Goal: Task Accomplishment & Management: Complete application form

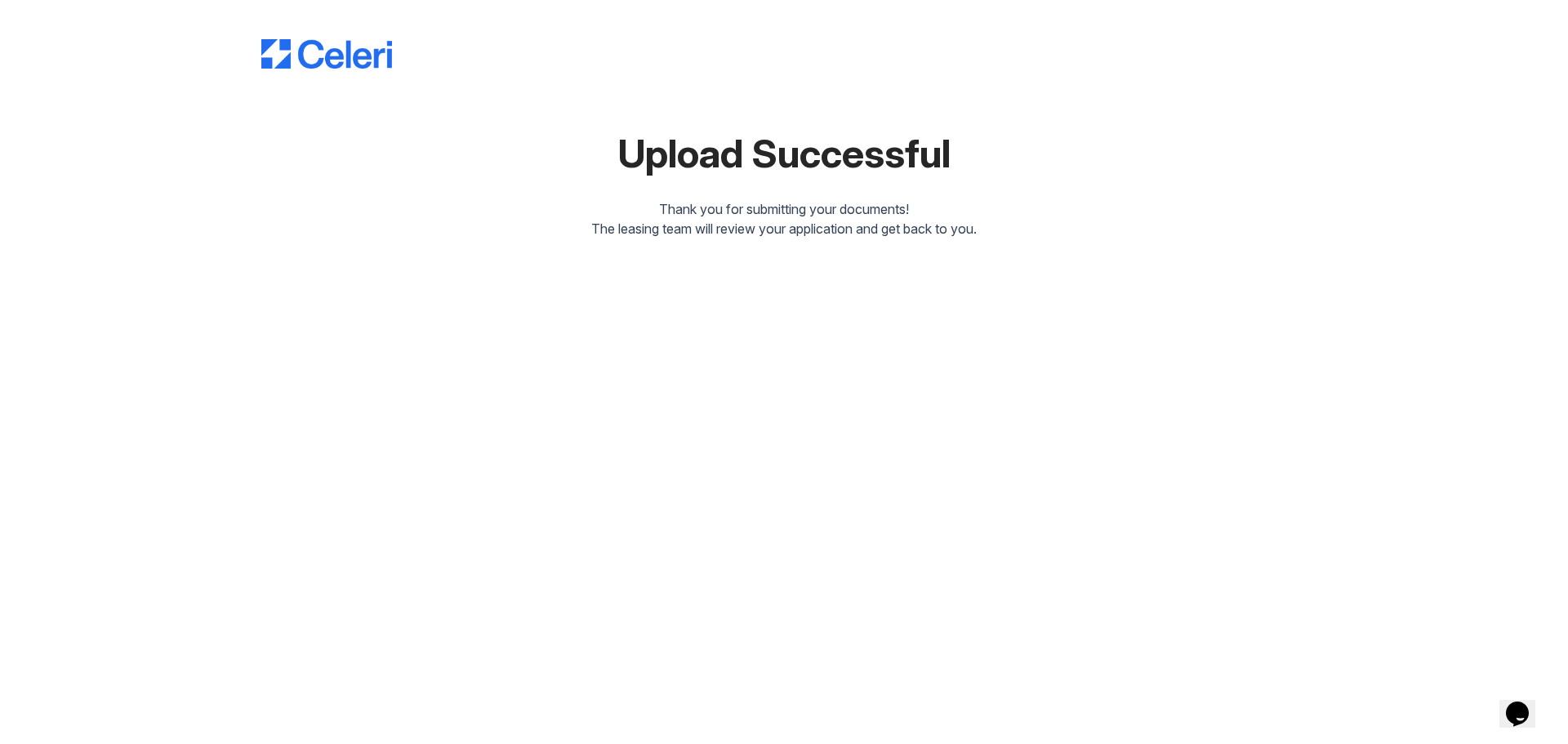
click at [1520, 702] on icon "Chat widget" at bounding box center [1517, 715] width 23 height 25
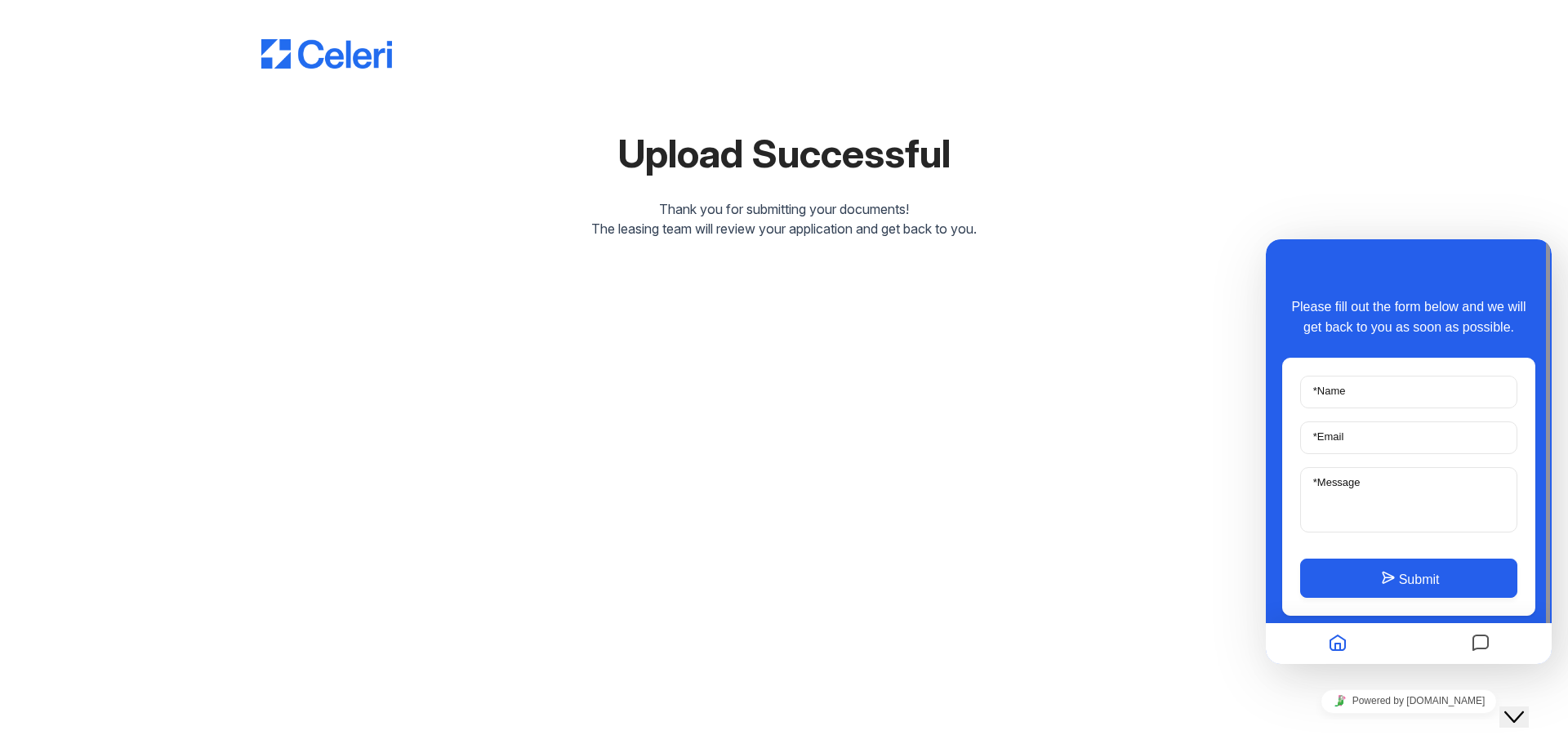
drag, startPoint x: 1324, startPoint y: 648, endPoint x: 1333, endPoint y: 642, distance: 10.8
click at [1328, 646] on button "Home" at bounding box center [1338, 644] width 28 height 32
click at [1333, 642] on icon "Home" at bounding box center [1338, 644] width 20 height 32
click at [1393, 148] on div "Upload Successful Thank you for submitting your documents! The leasing team wil…" at bounding box center [784, 132] width 1516 height 265
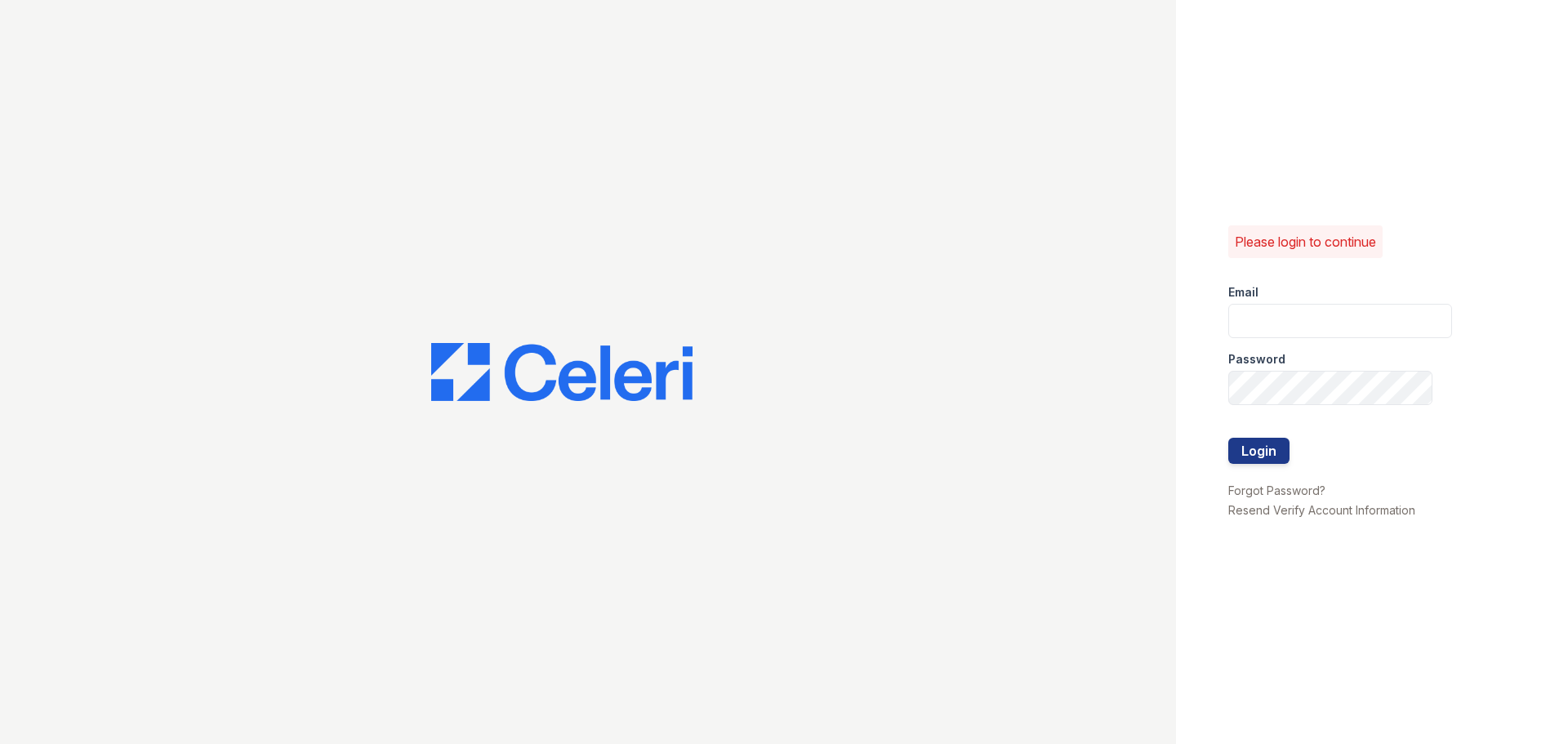
click at [570, 365] on img at bounding box center [562, 373] width 261 height 59
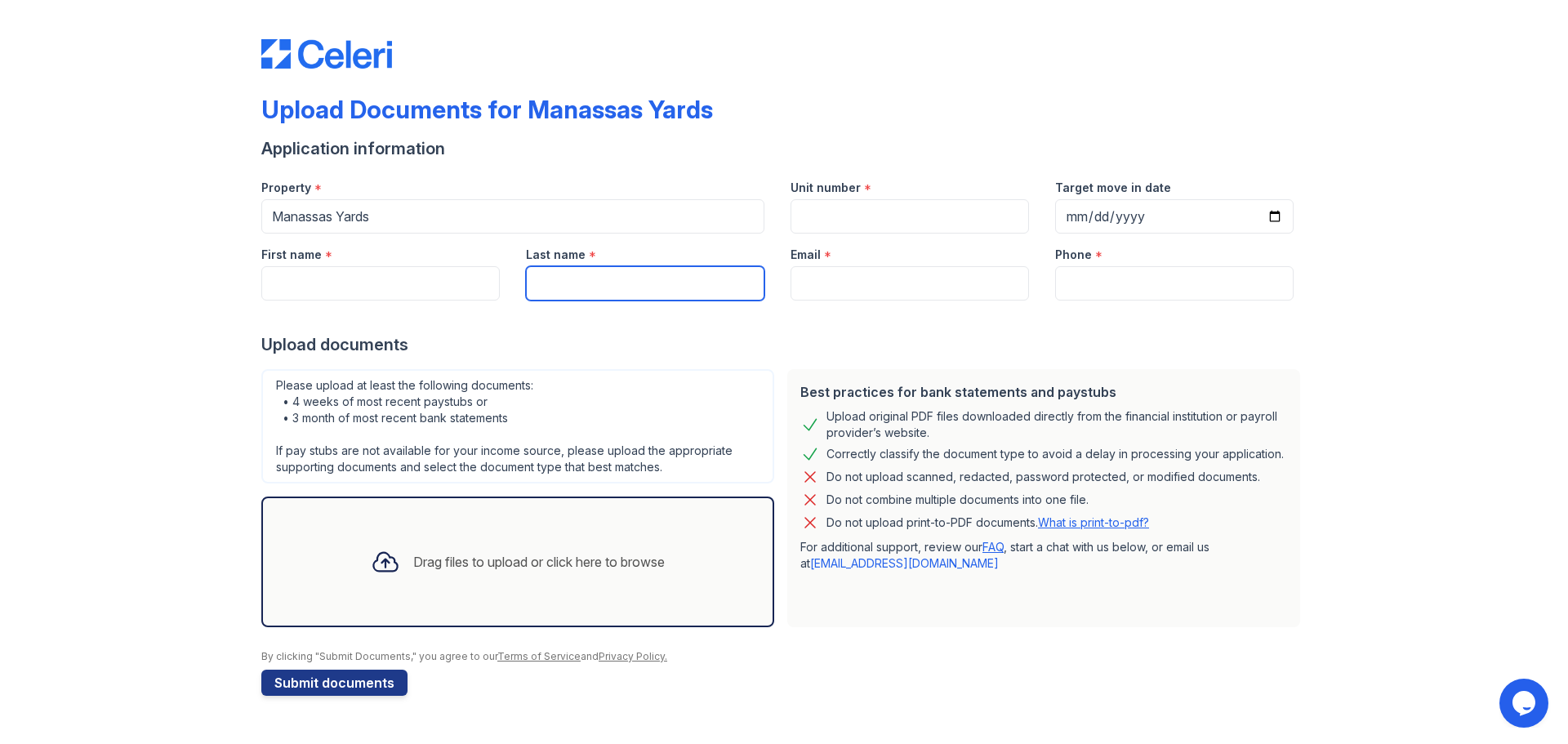
paste input "Schlaudt"
type input "Schlaudt"
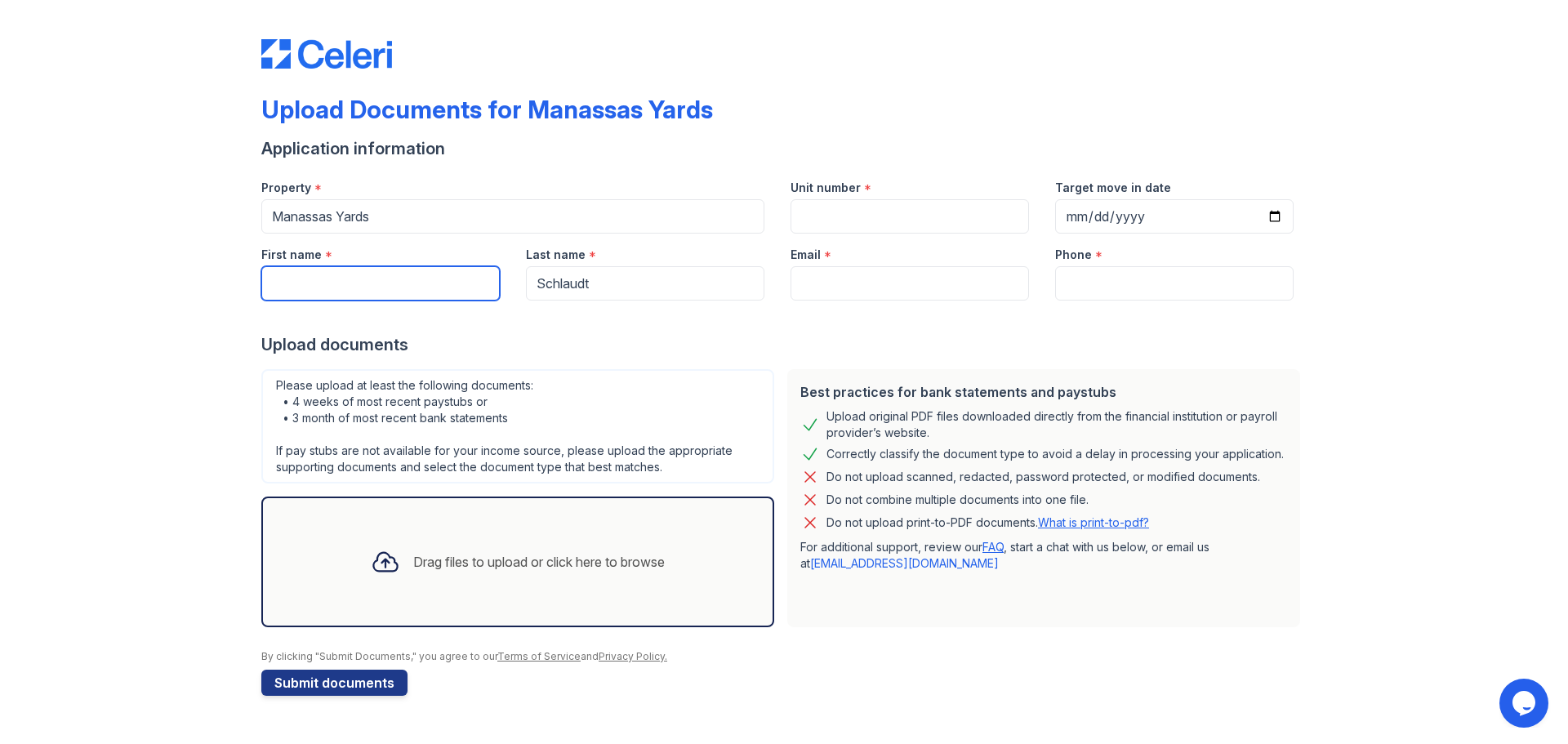
click at [394, 276] on input "First name" at bounding box center [381, 284] width 239 height 34
type input "[PERSON_NAME]"
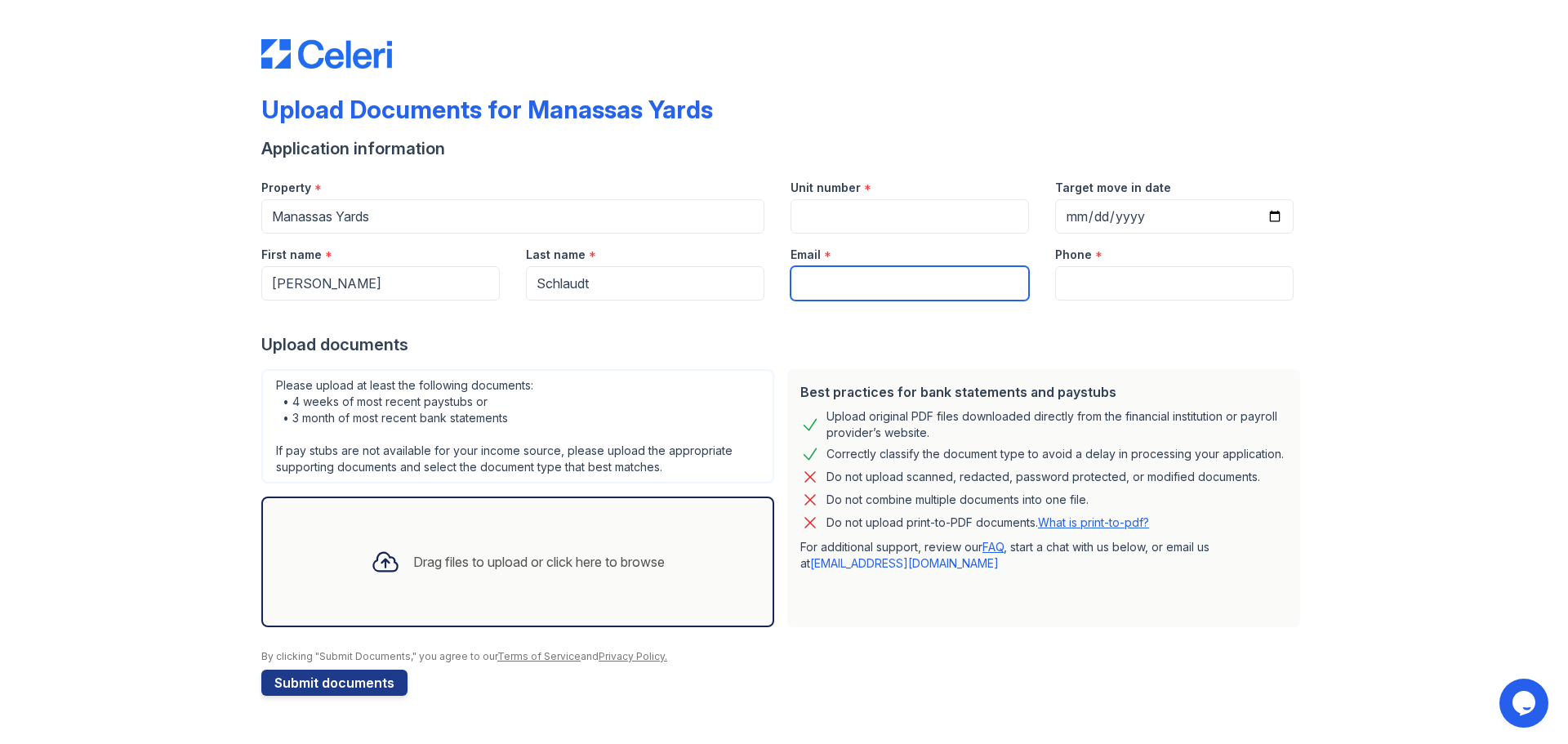
paste input "sarahfschlaudt@gmail.com"
type input "sarahfschlaudt@gmail.com"
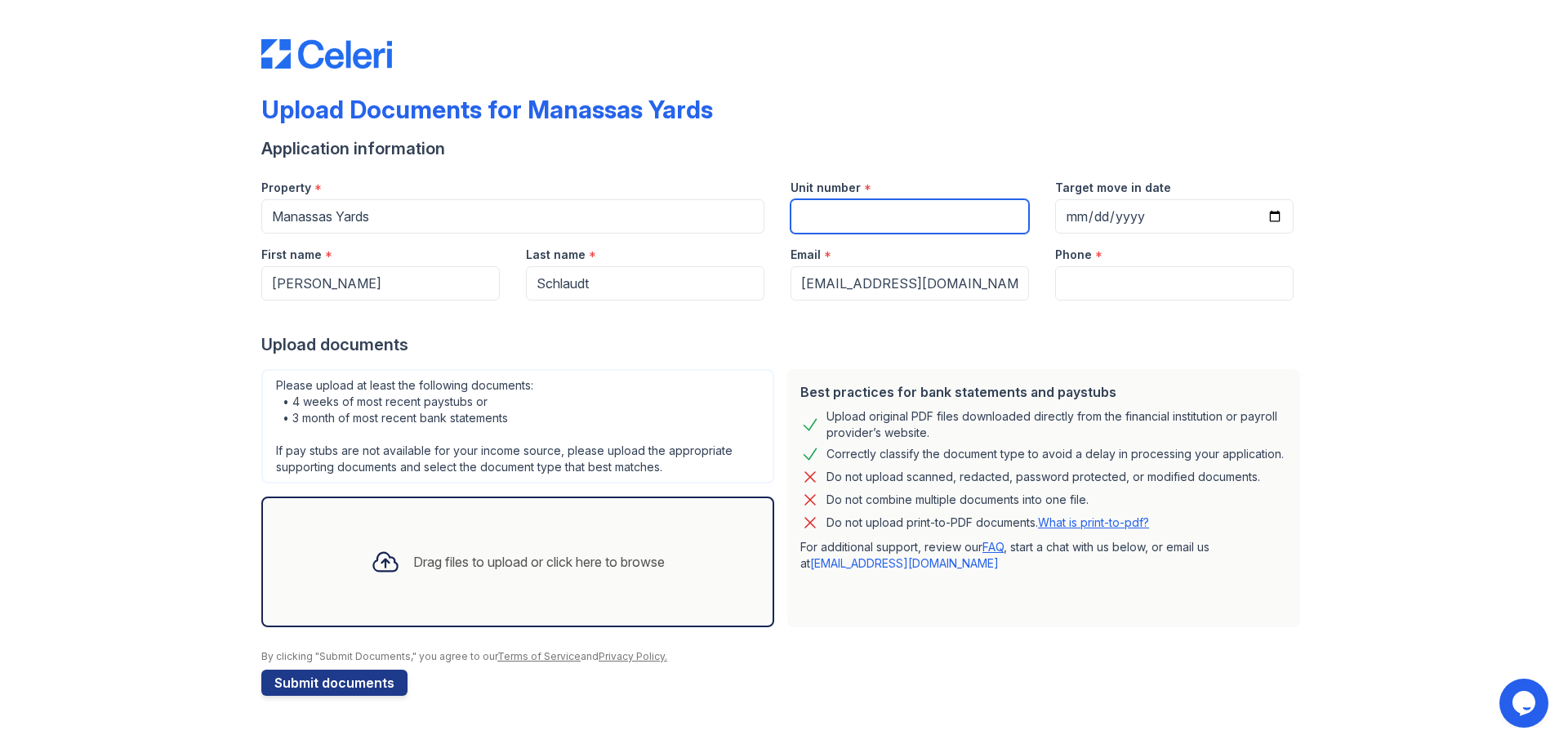
click at [861, 217] on input "Unit number" at bounding box center [909, 217] width 239 height 34
type input "0408"
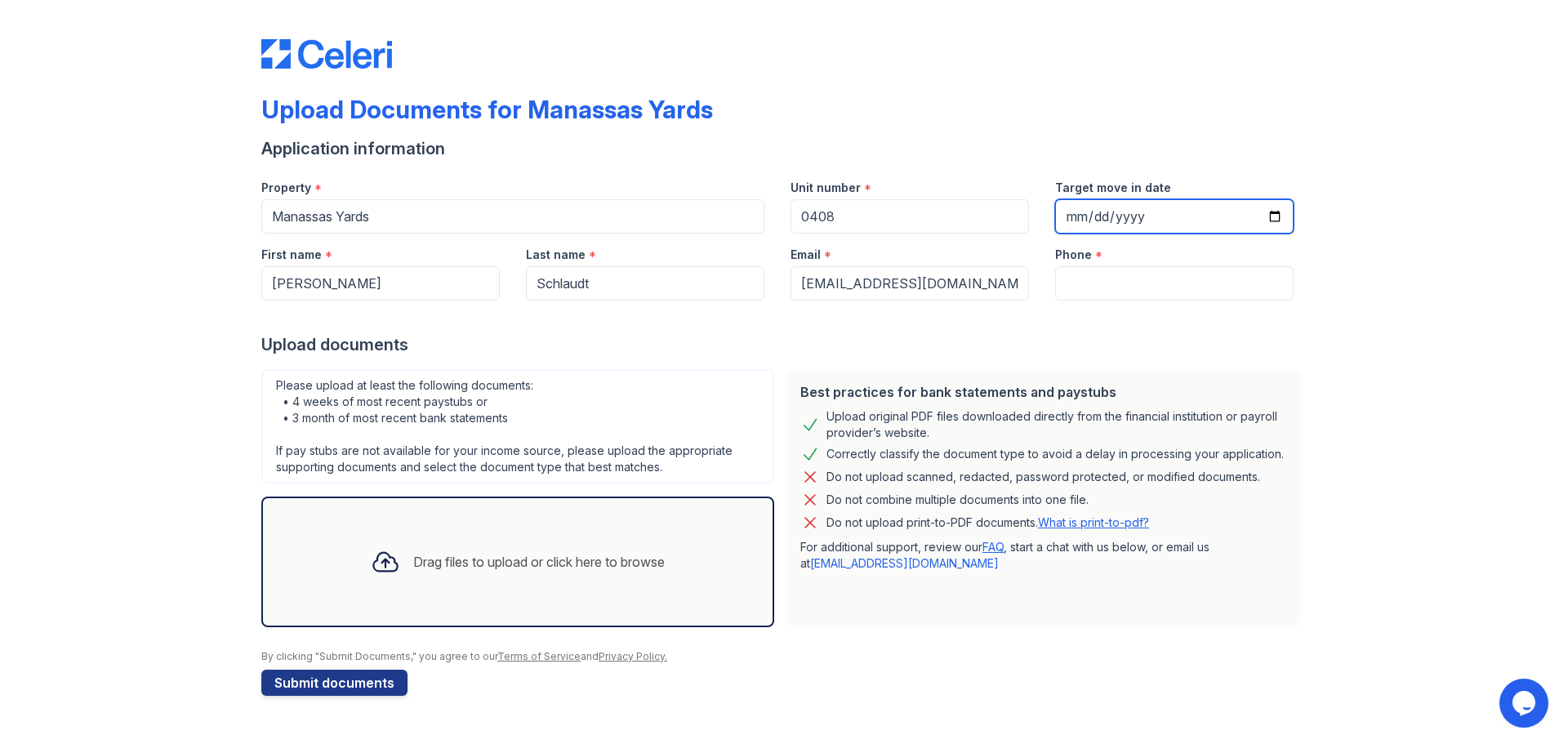
click at [1273, 221] on input "Target move in date" at bounding box center [1174, 217] width 239 height 34
click at [1279, 220] on input "2025-10-30" at bounding box center [1174, 217] width 239 height 34
type input "2025-09-15"
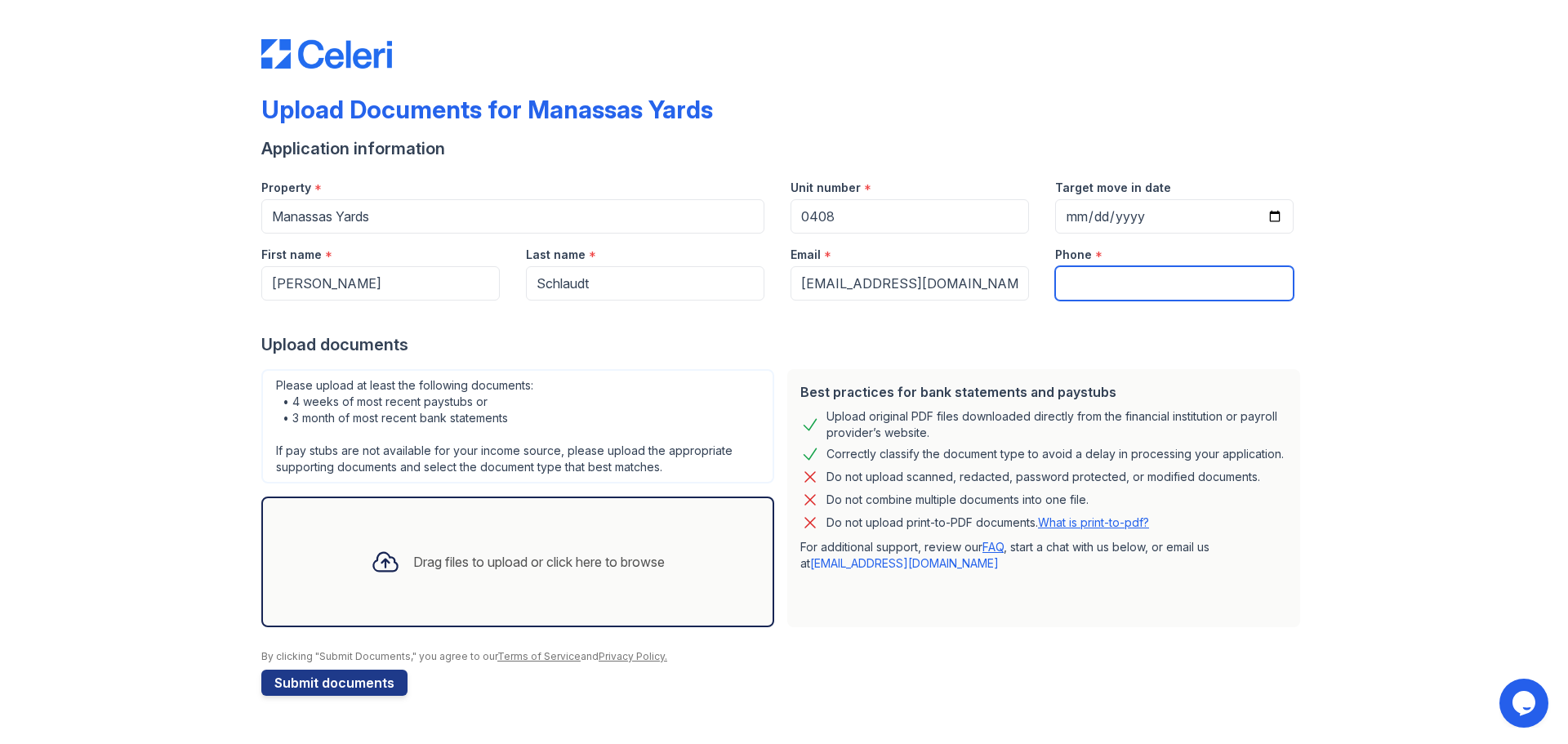
paste input "(704) 909-9168"
type input "(704) 909-9168"
click at [405, 579] on div "Drag files to upload or click here to browse" at bounding box center [518, 562] width 320 height 56
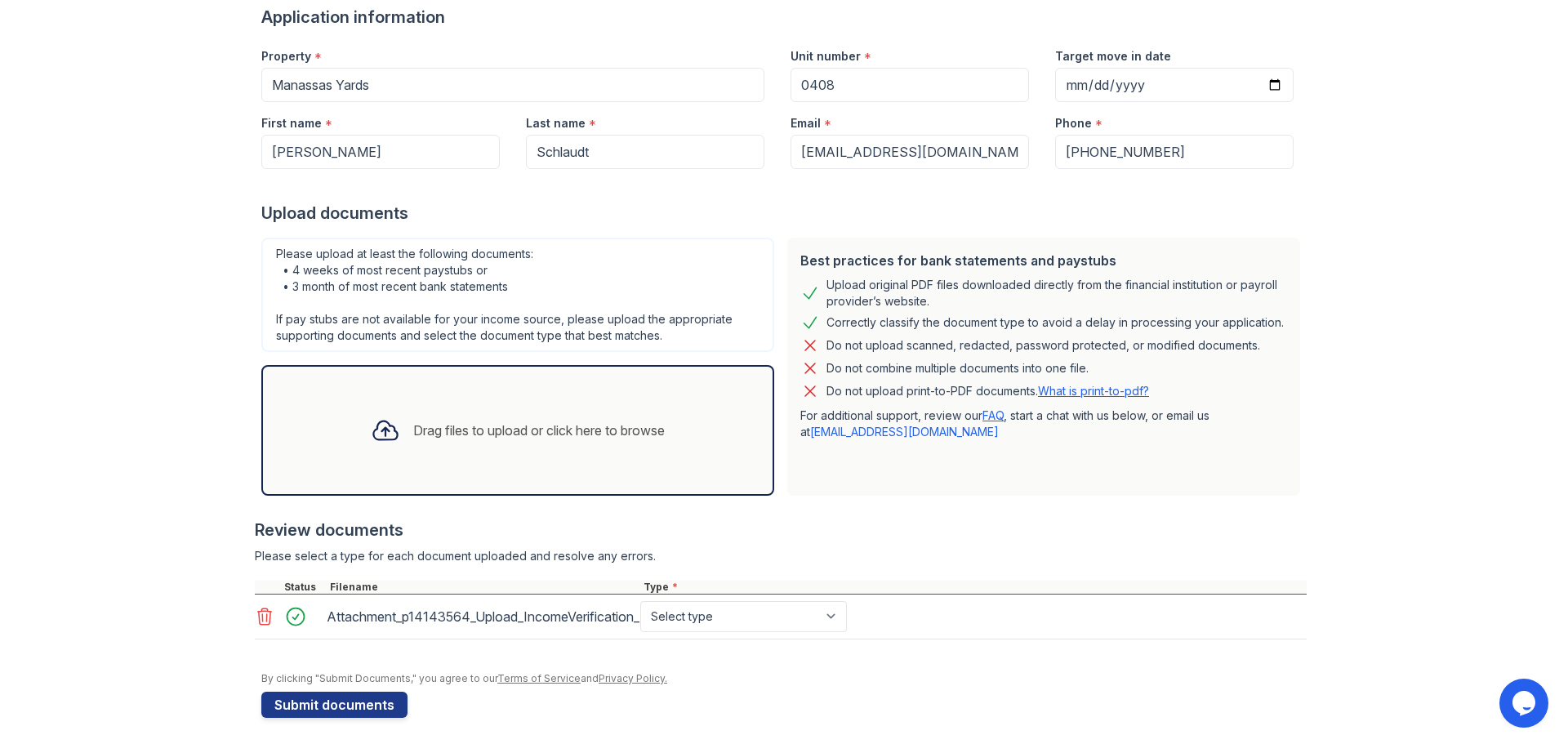
scroll to position [138, 0]
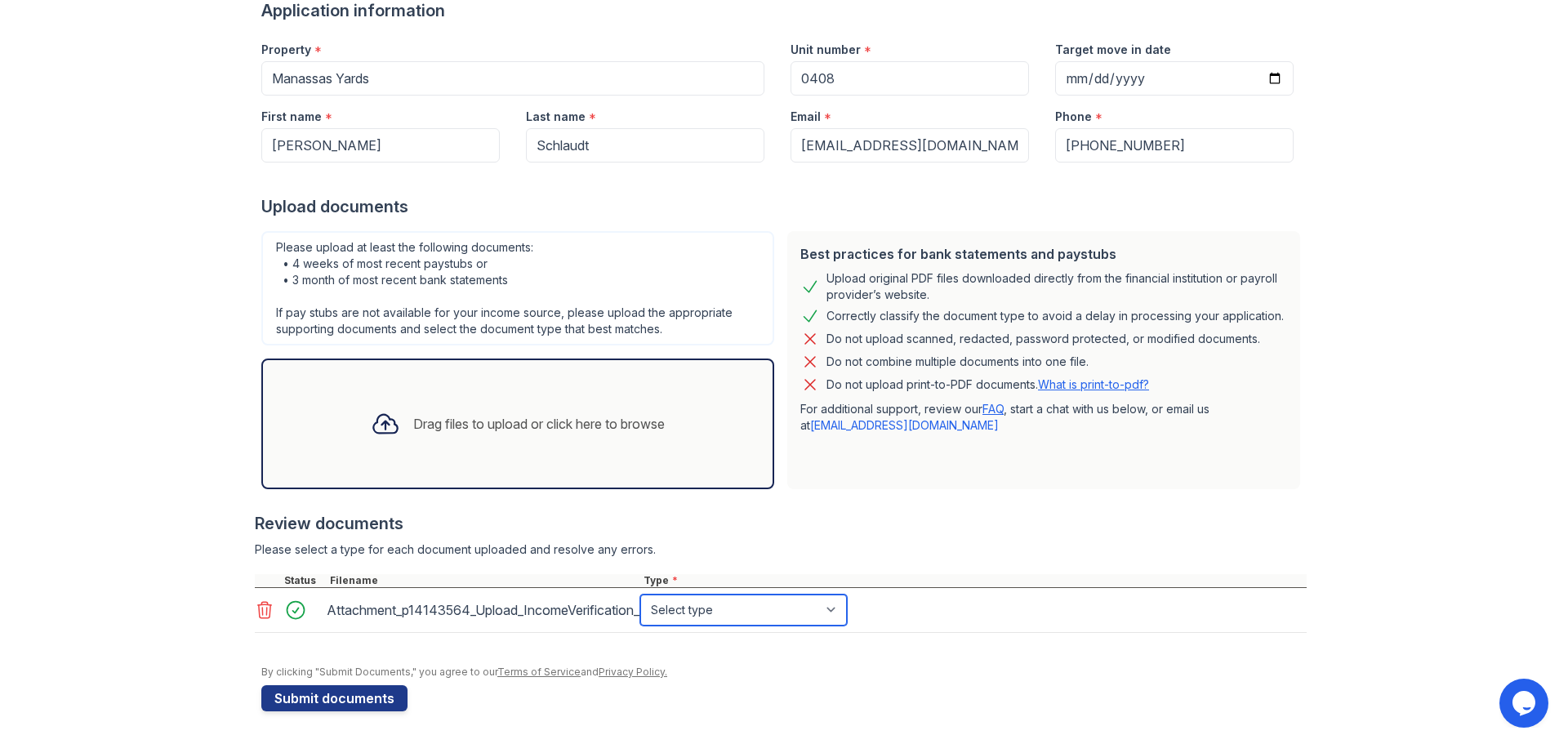
click at [771, 615] on select "Select type Paystub Bank Statement Offer Letter Tax Documents Benefit Award Let…" at bounding box center [744, 611] width 207 height 31
select select "offer_letter"
click at [641, 595] on select "Select type Paystub Bank Statement Offer Letter Tax Documents Benefit Award Let…" at bounding box center [744, 611] width 207 height 31
click at [349, 694] on button "Submit documents" at bounding box center [334, 699] width 146 height 26
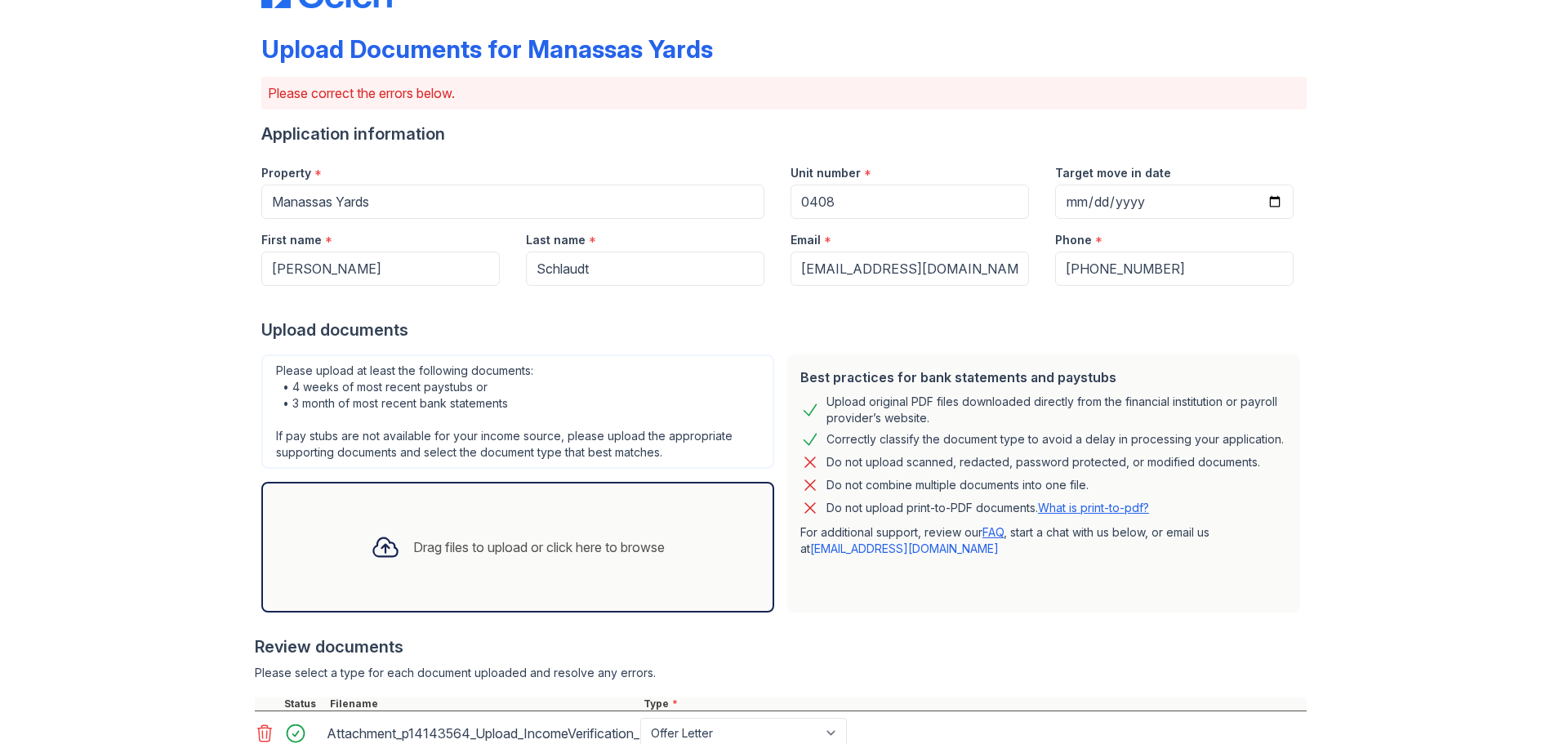
scroll to position [236, 0]
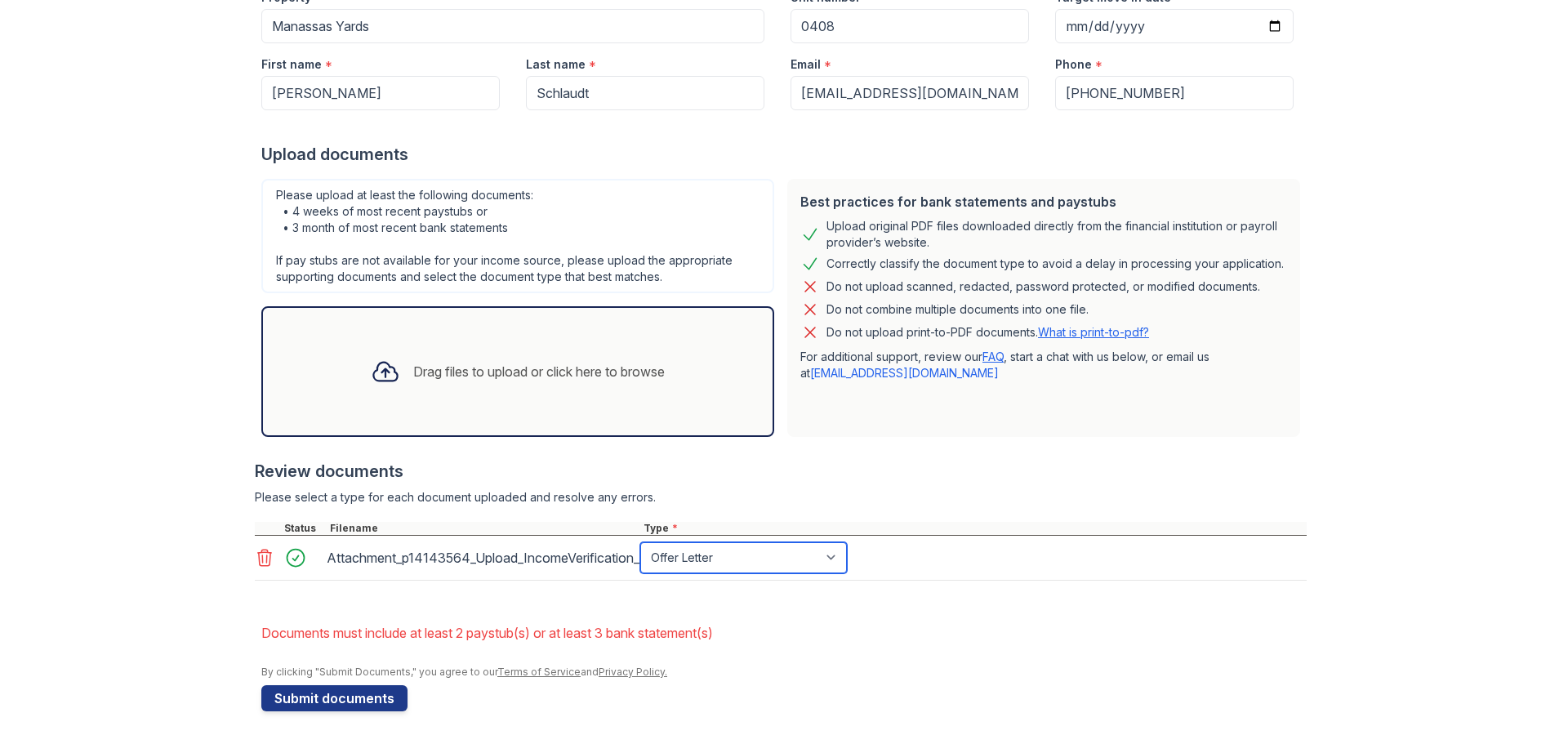
click at [761, 556] on select "Paystub Bank Statement Offer Letter Tax Documents Benefit Award Letter Investme…" at bounding box center [744, 558] width 207 height 31
select select "other"
click at [641, 543] on select "Paystub Bank Statement Offer Letter Tax Documents Benefit Award Letter Investme…" at bounding box center [744, 558] width 207 height 31
click at [335, 693] on button "Submit documents" at bounding box center [334, 699] width 146 height 26
click at [698, 561] on select "Paystub Bank Statement Offer Letter Tax Documents Benefit Award Letter Investme…" at bounding box center [744, 558] width 207 height 31
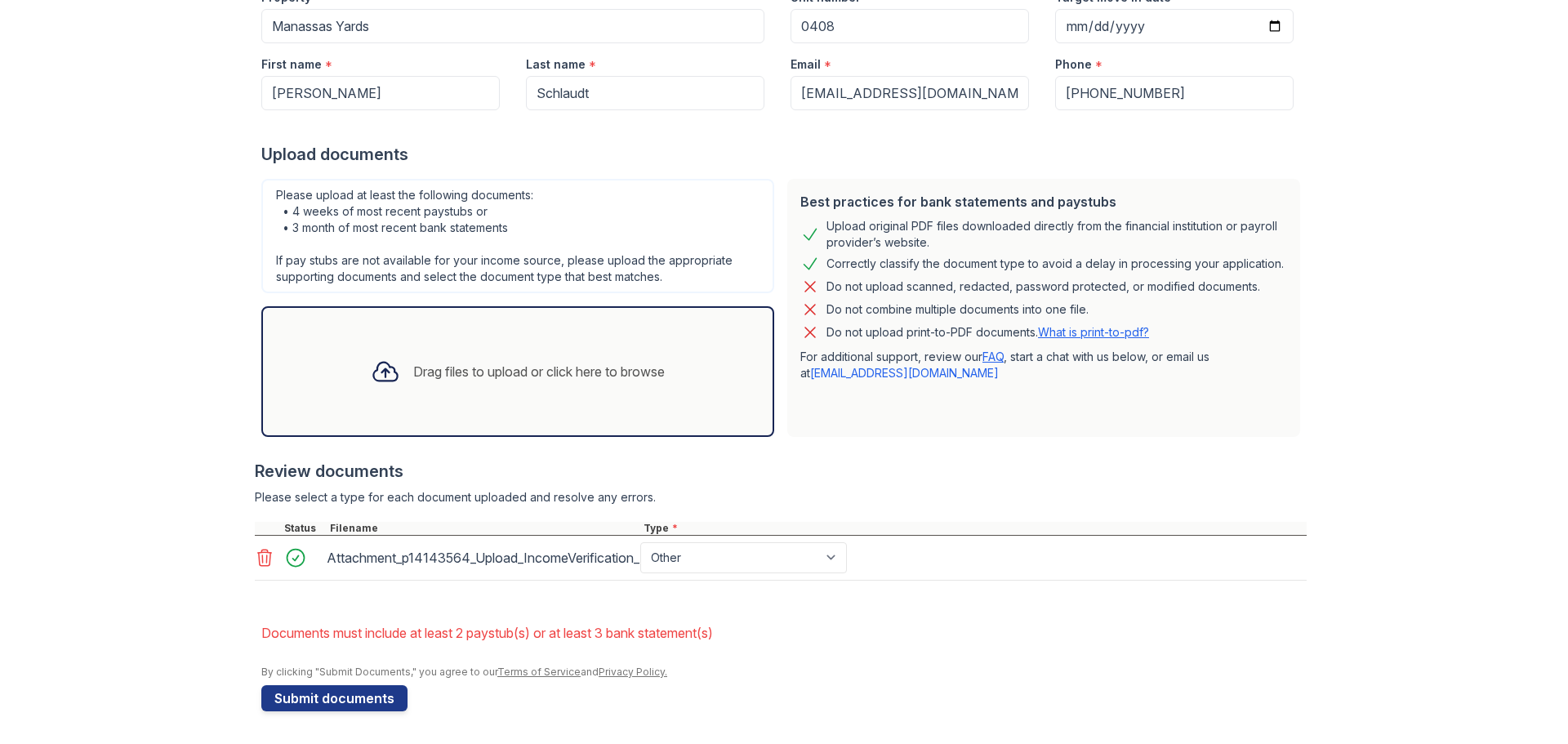
click at [806, 469] on div "Review documents" at bounding box center [780, 472] width 1052 height 23
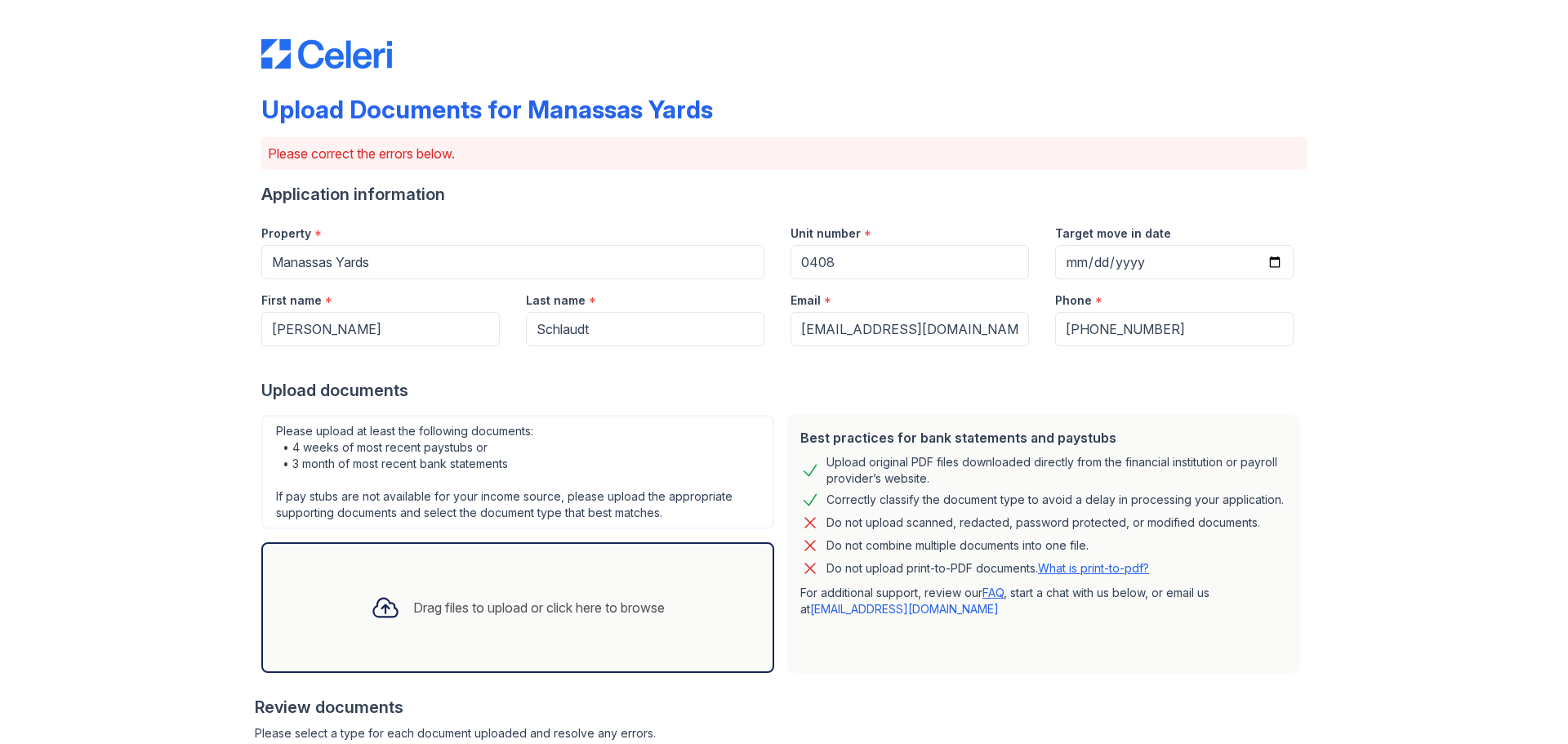
click at [420, 619] on div "Drag files to upload or click here to browse" at bounding box center [518, 608] width 320 height 56
click at [462, 606] on div "Drag files to upload or click here to browse" at bounding box center [539, 608] width 252 height 20
click at [461, 596] on div "Drag files to upload or click here to browse" at bounding box center [518, 608] width 320 height 56
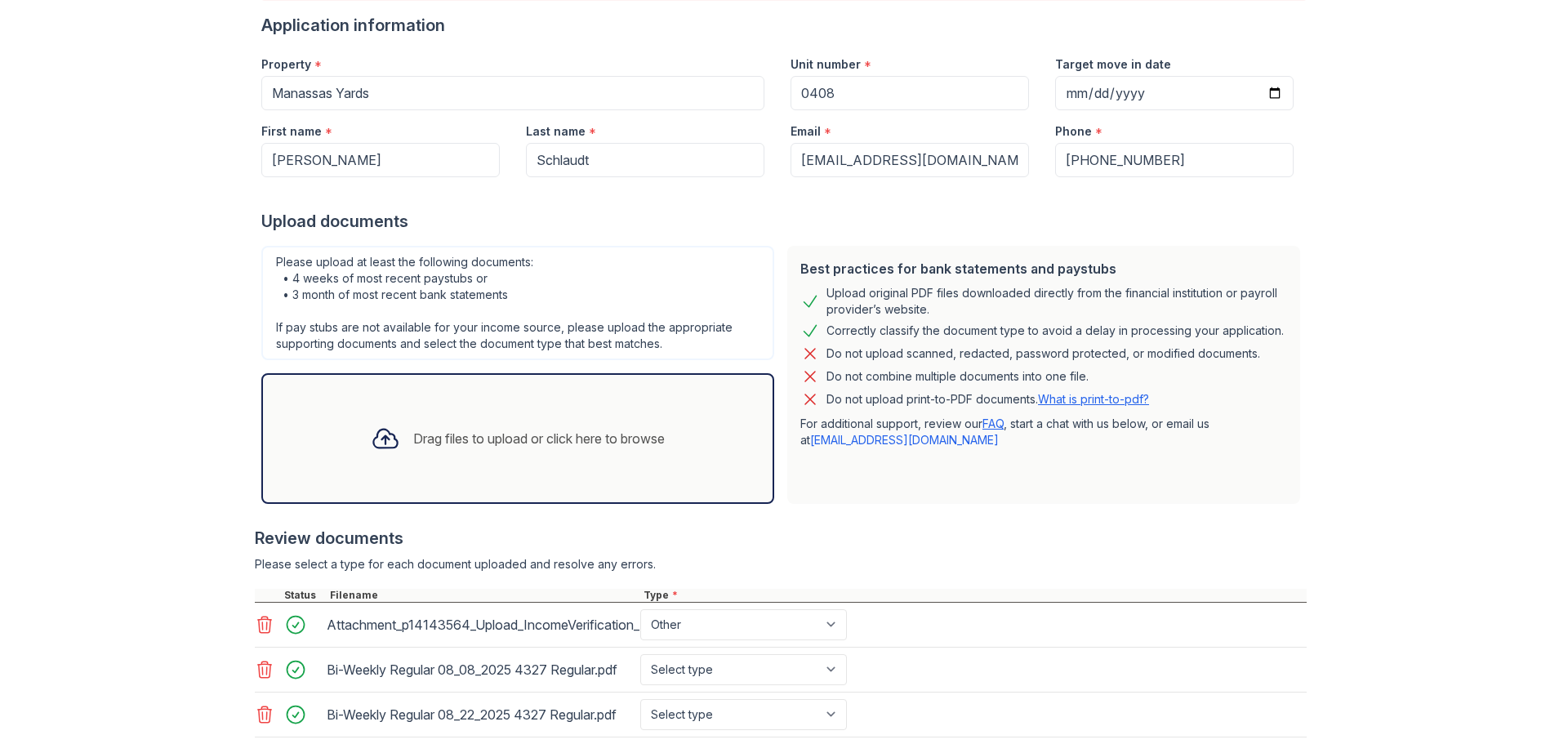
scroll to position [366, 0]
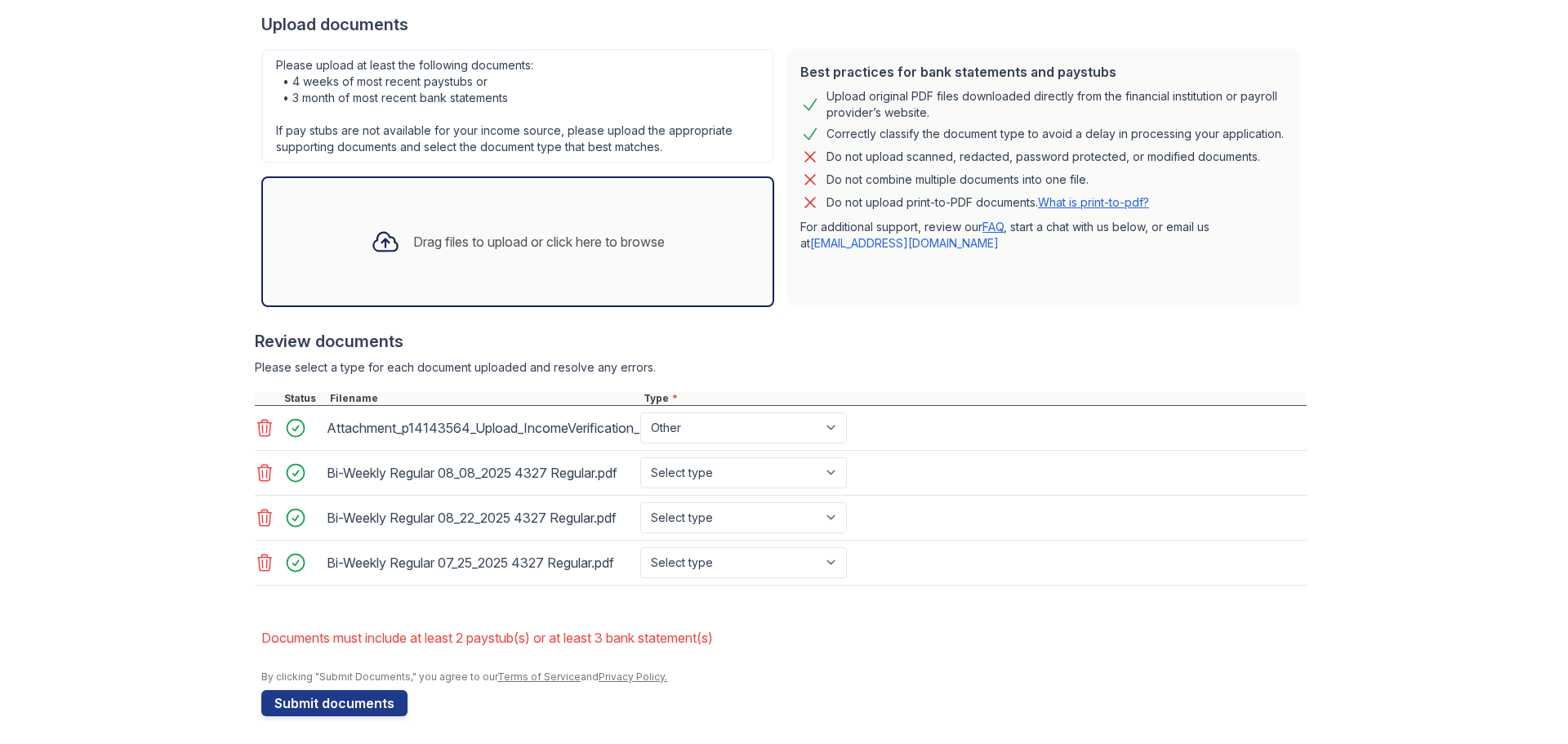
click at [265, 425] on icon at bounding box center [265, 428] width 14 height 16
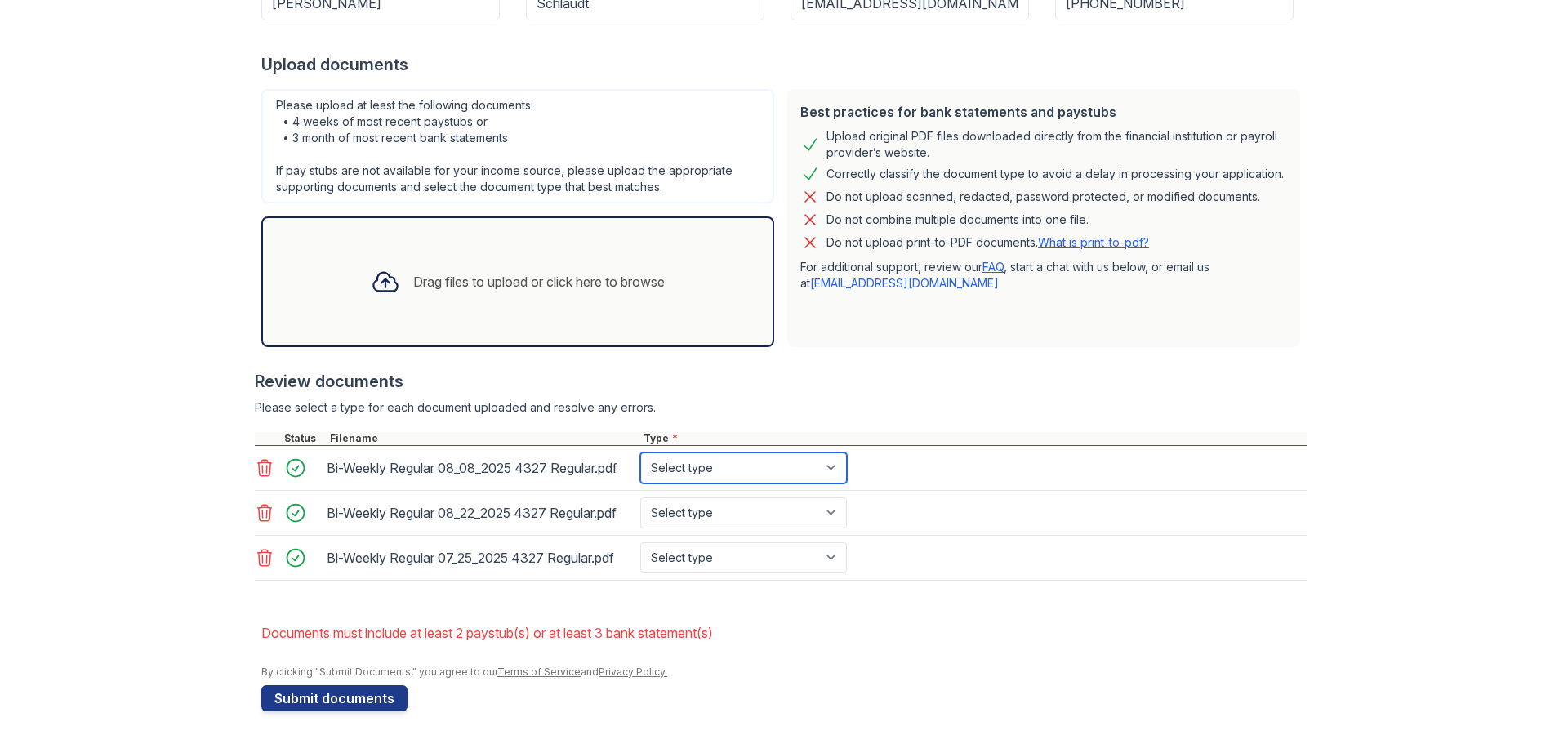
click at [810, 470] on select "Select type Paystub Bank Statement Offer Letter Tax Documents Benefit Award Let…" at bounding box center [744, 468] width 207 height 31
select select "paystub"
click at [641, 453] on select "Select type Paystub Bank Statement Offer Letter Tax Documents Benefit Award Let…" at bounding box center [744, 468] width 207 height 31
click at [688, 511] on select "Select type Paystub Bank Statement Offer Letter Tax Documents Benefit Award Let…" at bounding box center [744, 513] width 207 height 31
select select "paystub"
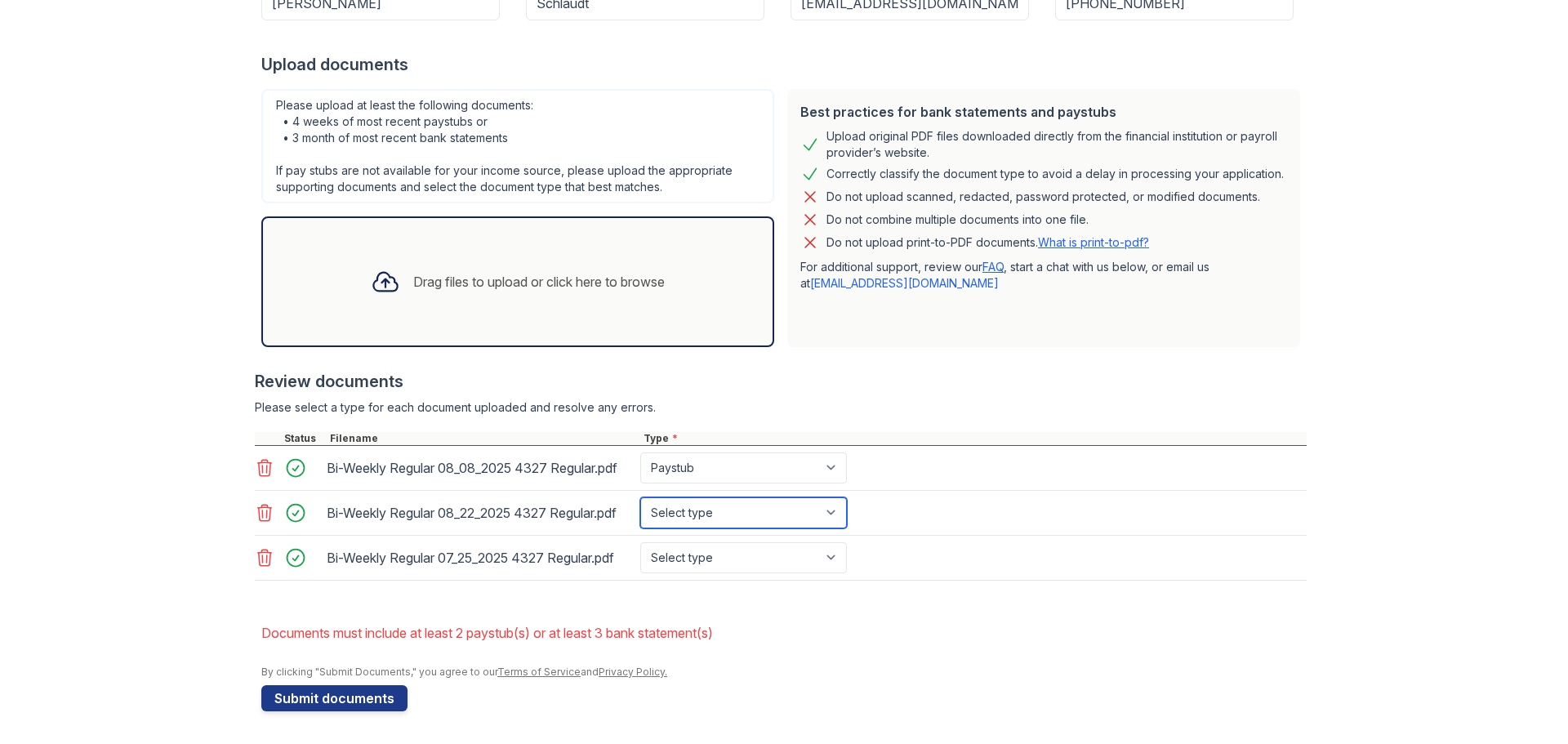
click at [641, 498] on select "Select type Paystub Bank Statement Offer Letter Tax Documents Benefit Award Let…" at bounding box center [744, 513] width 207 height 31
click at [677, 558] on select "Select type Paystub Bank Statement Offer Letter Tax Documents Benefit Award Let…" at bounding box center [744, 558] width 207 height 31
select select "paystub"
click at [641, 543] on select "Select type Paystub Bank Statement Offer Letter Tax Documents Benefit Award Let…" at bounding box center [744, 558] width 207 height 31
click at [366, 702] on button "Submit documents" at bounding box center [334, 699] width 146 height 26
